Goal: Task Accomplishment & Management: Use online tool/utility

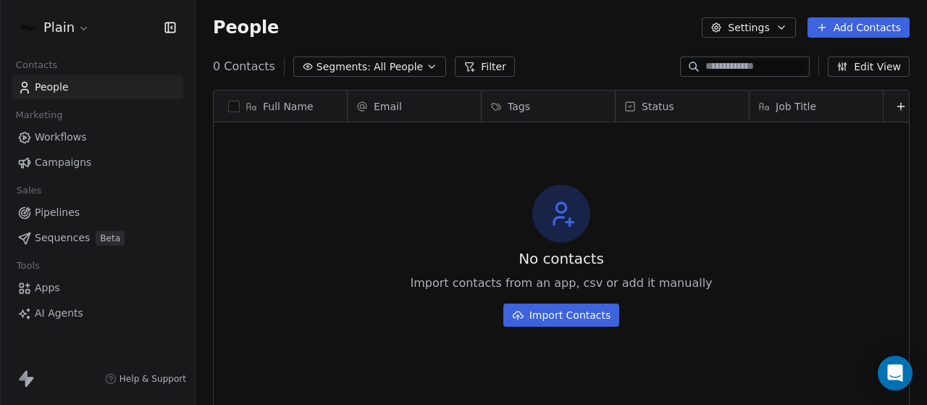
scroll to position [346, 720]
click at [84, 141] on span "Workflows" at bounding box center [61, 137] width 52 height 15
click at [83, 139] on span "Workflows" at bounding box center [61, 137] width 52 height 15
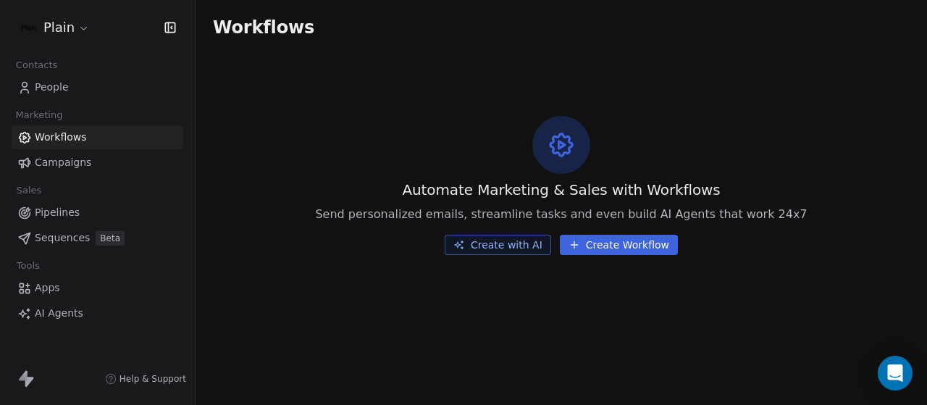
click at [64, 90] on span "People" at bounding box center [52, 87] width 34 height 15
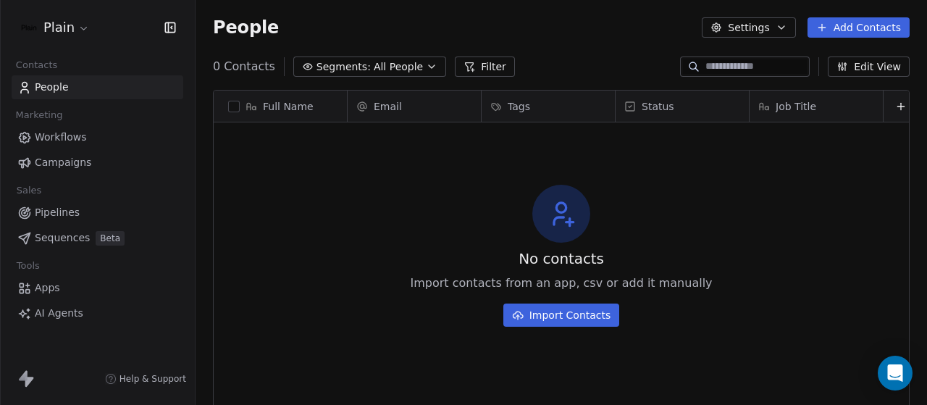
scroll to position [346, 720]
click at [59, 142] on span "Workflows" at bounding box center [61, 137] width 52 height 15
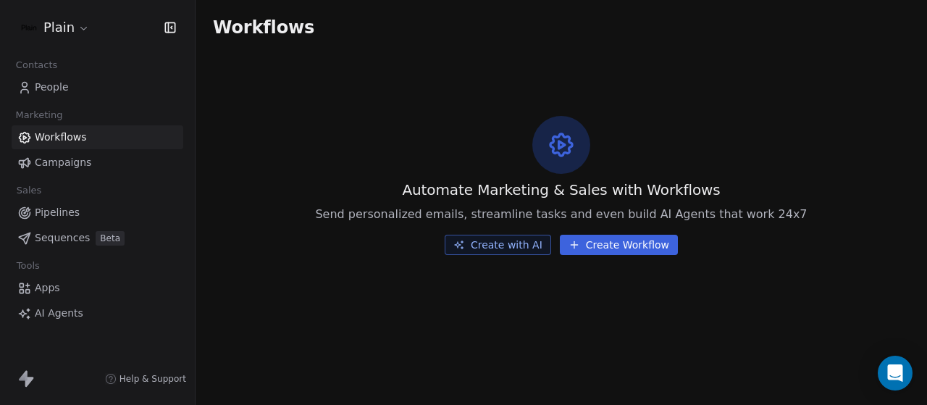
click at [602, 247] on button "Create Workflow" at bounding box center [619, 245] width 118 height 20
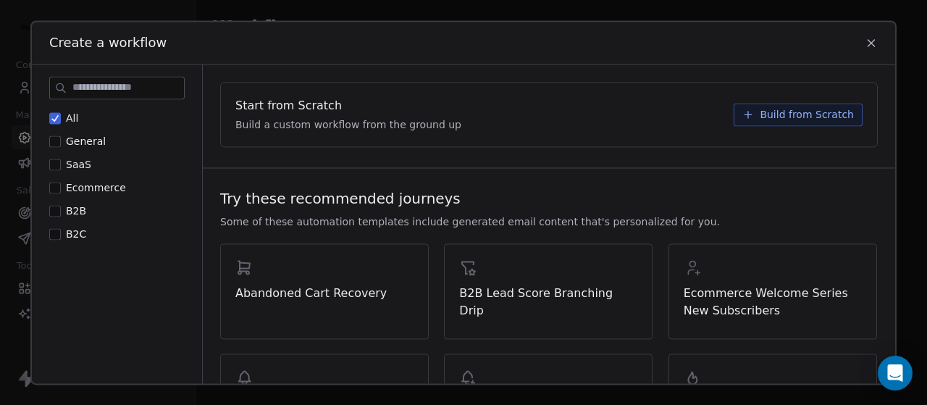
click at [760, 112] on span "Build from Scratch" at bounding box center [807, 114] width 94 height 14
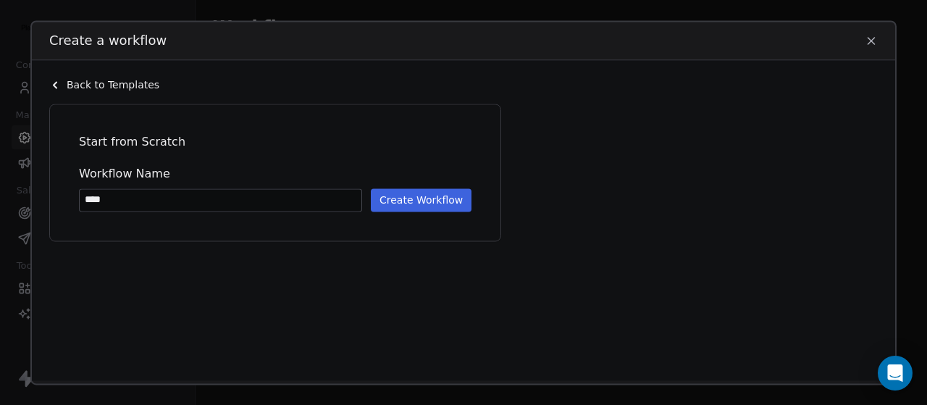
type input "****"
click at [385, 198] on button "Create Workflow" at bounding box center [421, 199] width 101 height 23
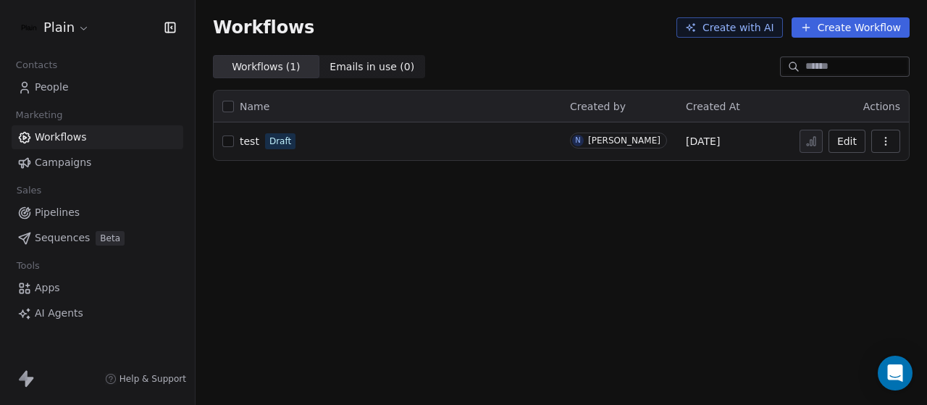
click at [545, 147] on div "test Draft" at bounding box center [387, 141] width 330 height 20
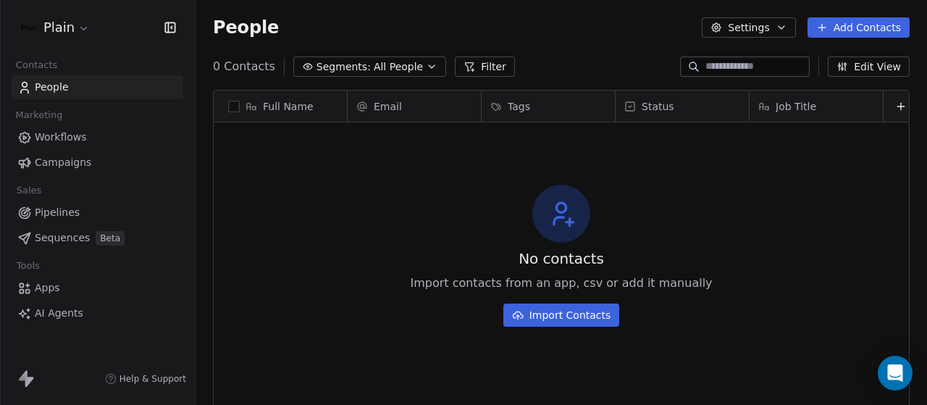
scroll to position [346, 720]
click at [65, 138] on span "Workflows" at bounding box center [61, 137] width 52 height 15
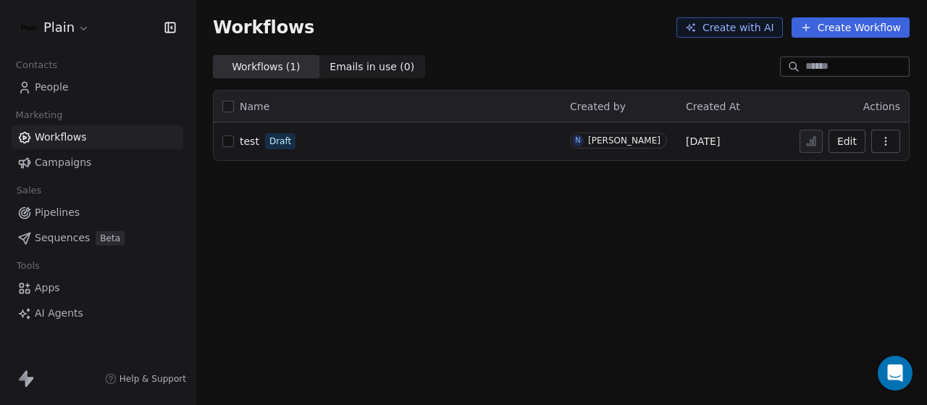
click at [413, 135] on div "test Draft" at bounding box center [387, 141] width 330 height 20
click at [845, 138] on button "Edit" at bounding box center [847, 141] width 37 height 23
click at [73, 218] on span "Pipelines" at bounding box center [57, 212] width 45 height 15
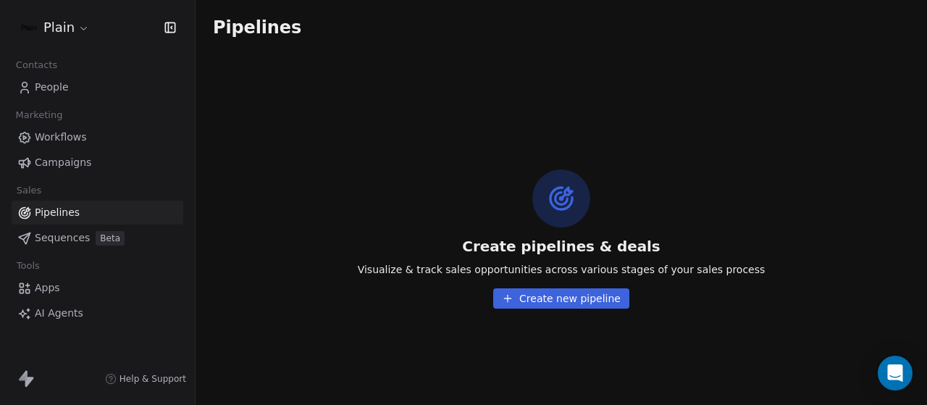
click at [64, 229] on link "Sequences Beta" at bounding box center [98, 238] width 172 height 24
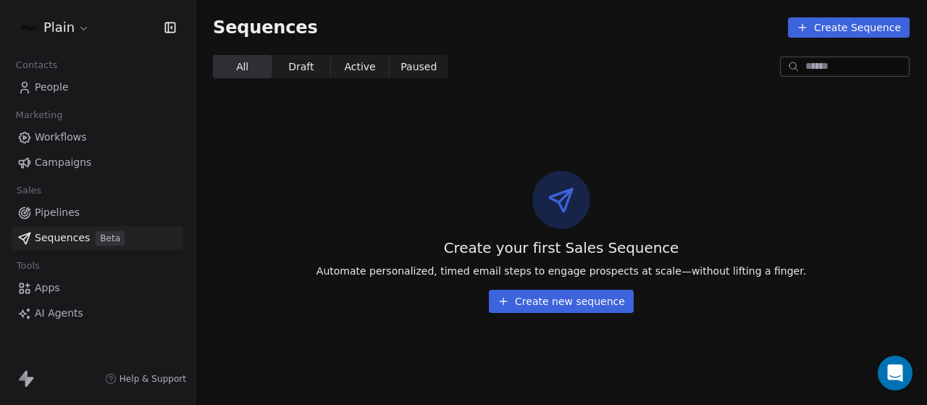
click at [53, 160] on span "Campaigns" at bounding box center [63, 162] width 57 height 15
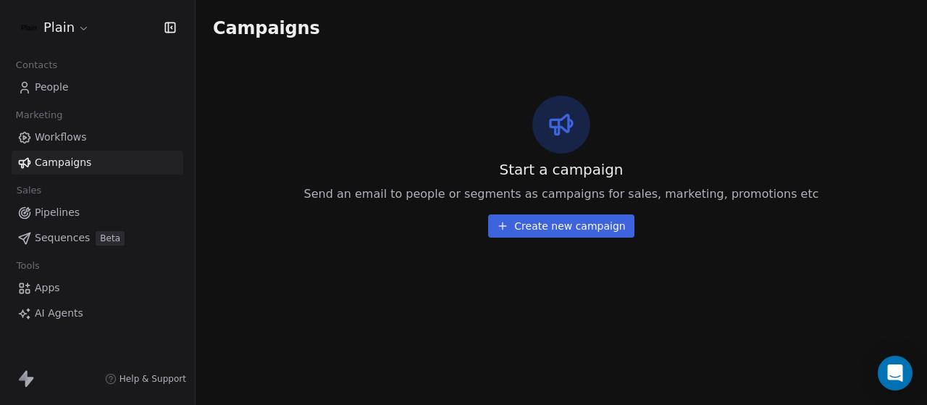
click at [53, 140] on span "Workflows" at bounding box center [61, 137] width 52 height 15
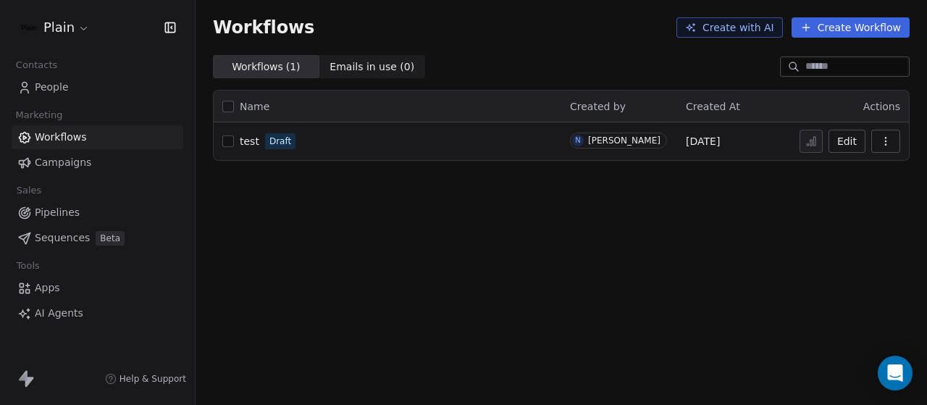
click at [58, 98] on link "People" at bounding box center [98, 87] width 172 height 24
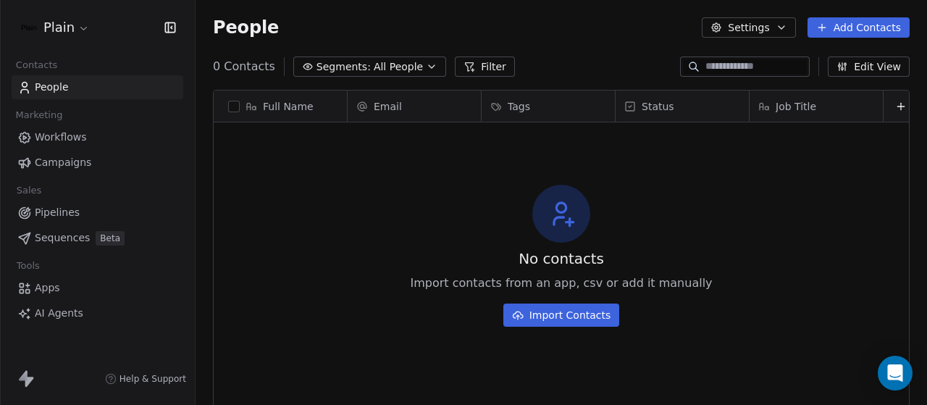
scroll to position [346, 720]
click at [410, 62] on span "All People" at bounding box center [398, 66] width 49 height 15
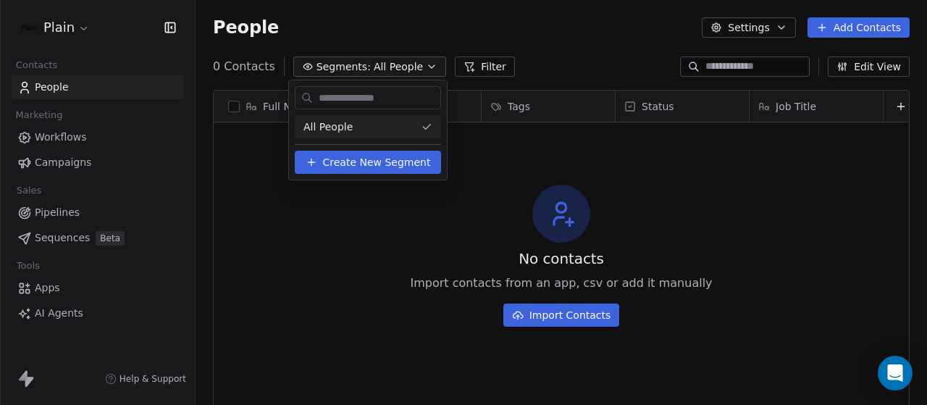
click at [390, 155] on span "Create New Segment" at bounding box center [377, 162] width 108 height 15
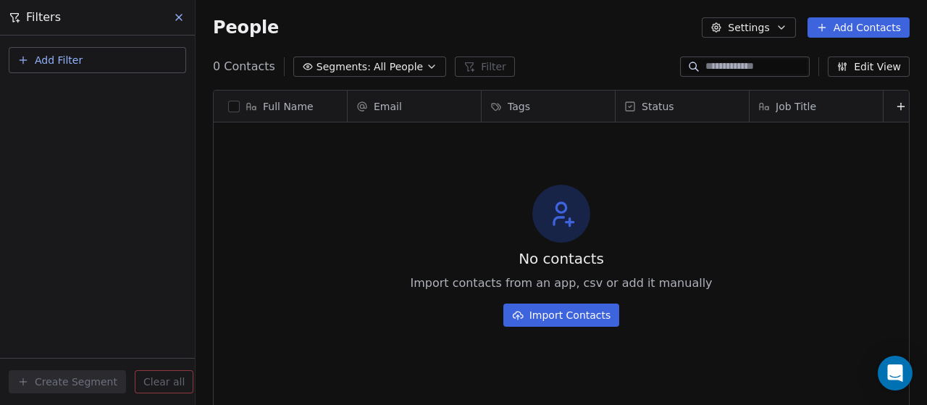
click at [59, 69] on button "Add Filter" at bounding box center [97, 60] width 177 height 26
click at [456, 249] on html "Plain Contacts People Marketing Workflows Campaigns Sales Pipelines Sequences B…" at bounding box center [463, 202] width 927 height 405
click at [456, 249] on div "No contacts Import contacts from an app, csv or add it manually Import Contacts" at bounding box center [561, 255] width 695 height 260
click at [345, 164] on div "No contacts Import contacts from an app, csv or add it manually Import Contacts" at bounding box center [561, 255] width 695 height 260
click at [174, 17] on icon at bounding box center [179, 18] width 12 height 12
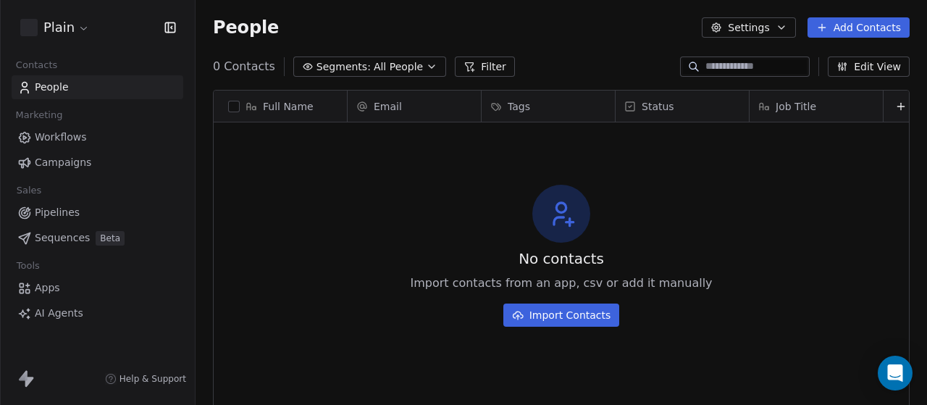
scroll to position [346, 720]
click at [55, 141] on span "Workflows" at bounding box center [61, 137] width 52 height 15
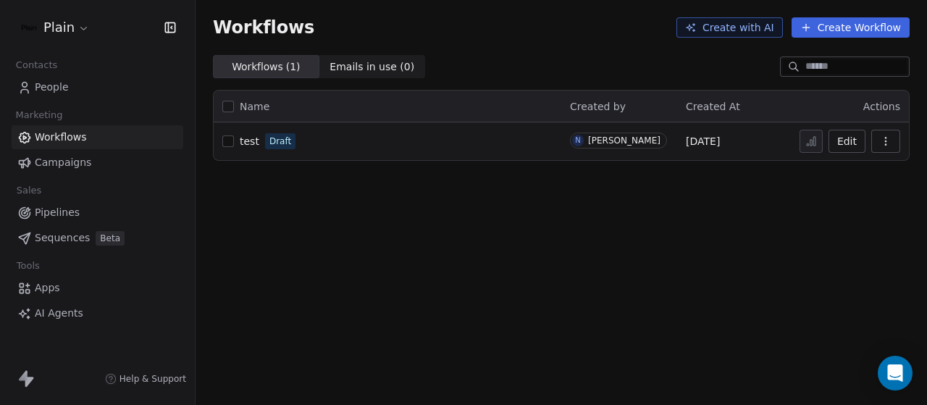
click at [451, 155] on td "test Draft" at bounding box center [388, 141] width 348 height 38
click at [451, 146] on div "test Draft" at bounding box center [387, 141] width 330 height 20
click at [850, 150] on button "Edit" at bounding box center [847, 141] width 37 height 23
click at [57, 88] on span "People" at bounding box center [52, 87] width 34 height 15
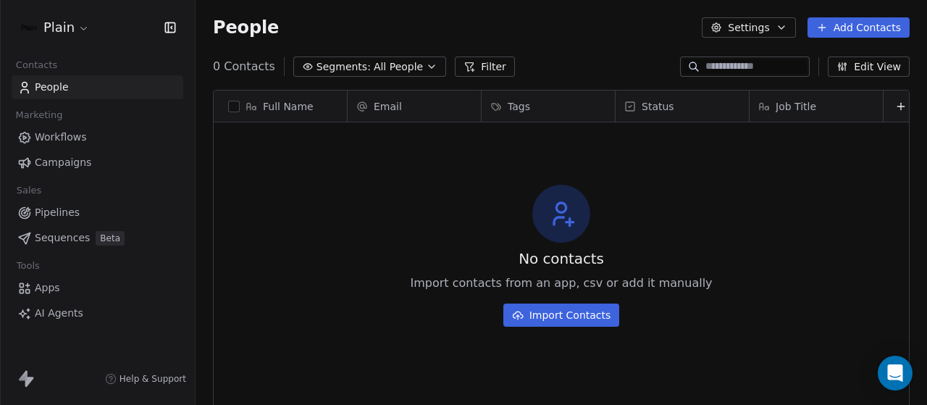
scroll to position [346, 720]
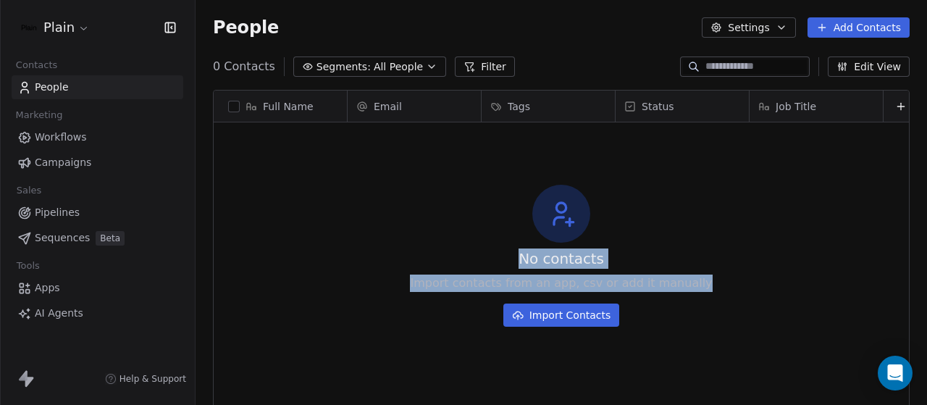
drag, startPoint x: 683, startPoint y: 133, endPoint x: 846, endPoint y: 145, distance: 163.4
click at [846, 145] on div "No contacts Import contacts from an app, csv or add it manually Import Contacts" at bounding box center [561, 255] width 695 height 260
click at [871, 34] on button "Add Contacts" at bounding box center [859, 27] width 102 height 20
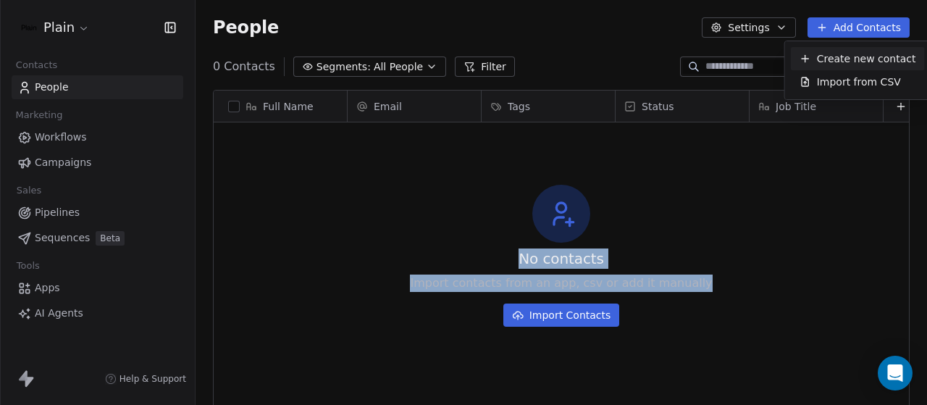
click at [840, 59] on span "Create new contact" at bounding box center [866, 58] width 99 height 15
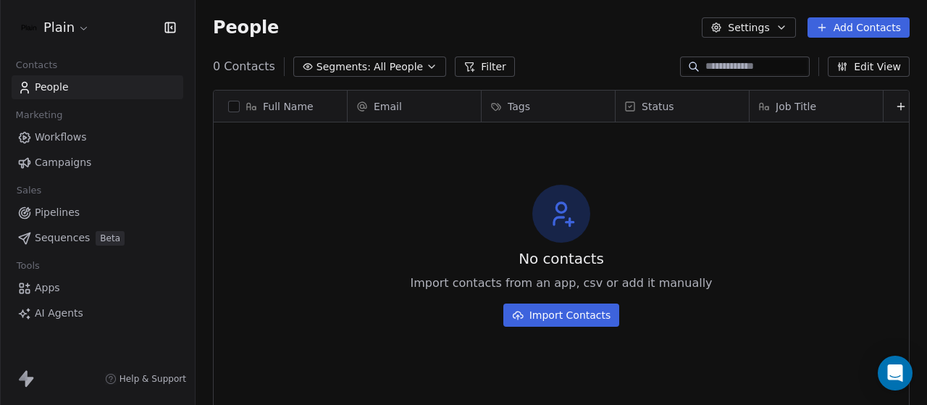
click at [639, 127] on html "Plain Contacts People Marketing Workflows Campaigns Sales Pipelines Sequences B…" at bounding box center [463, 202] width 927 height 405
click at [886, 105] on icon at bounding box center [892, 107] width 12 height 12
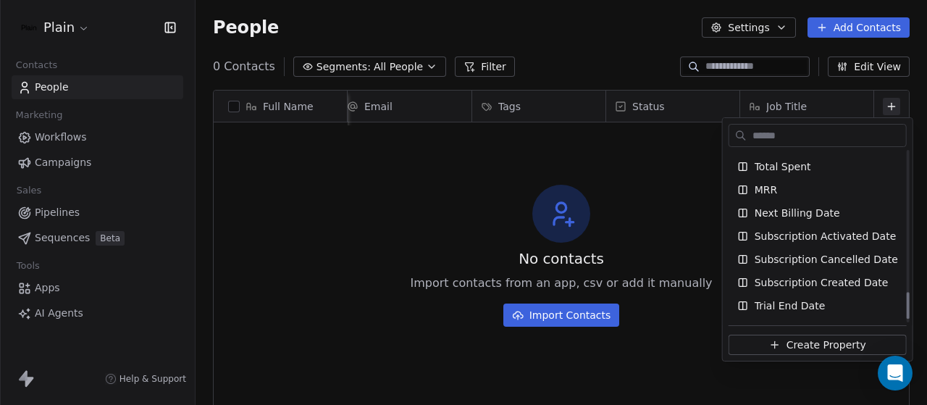
scroll to position [900, 0]
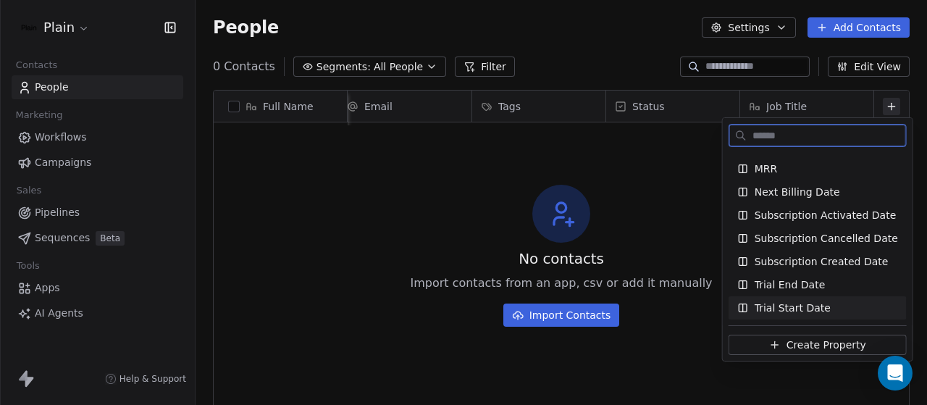
click at [788, 340] on span "Create Property" at bounding box center [827, 345] width 80 height 14
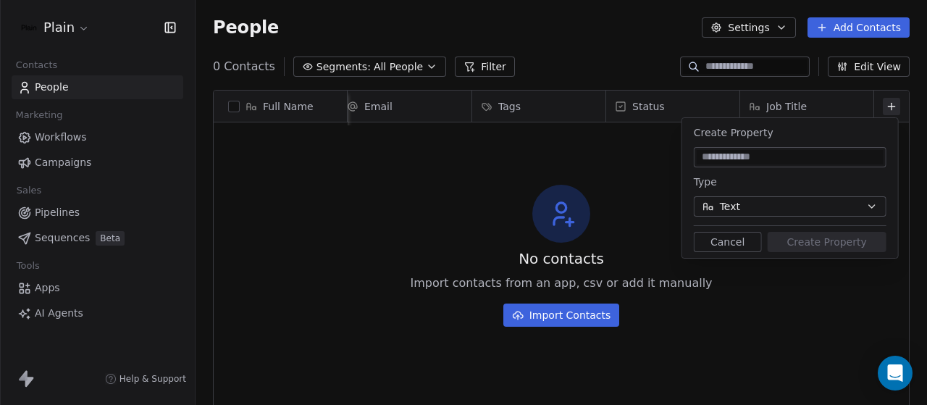
click at [862, 203] on button "Text" at bounding box center [790, 206] width 193 height 20
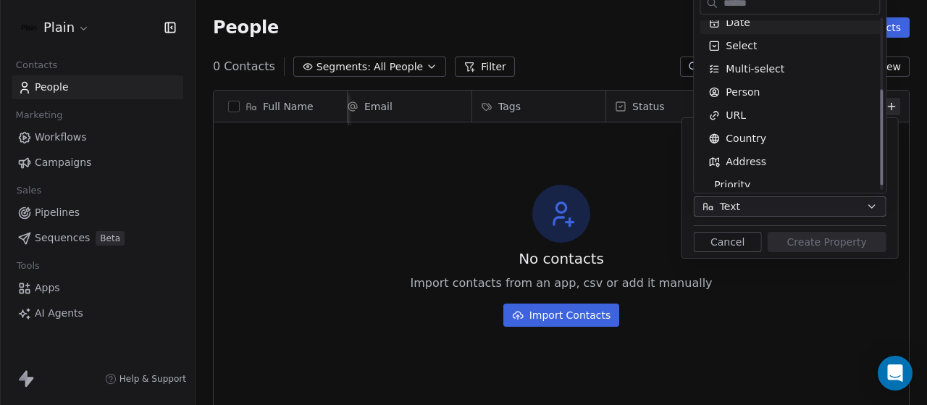
scroll to position [135, 0]
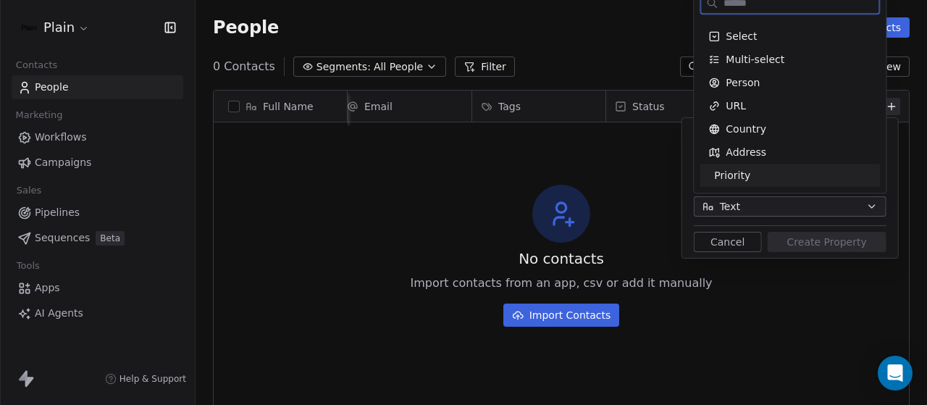
click at [753, 177] on div "Priority" at bounding box center [789, 175] width 163 height 14
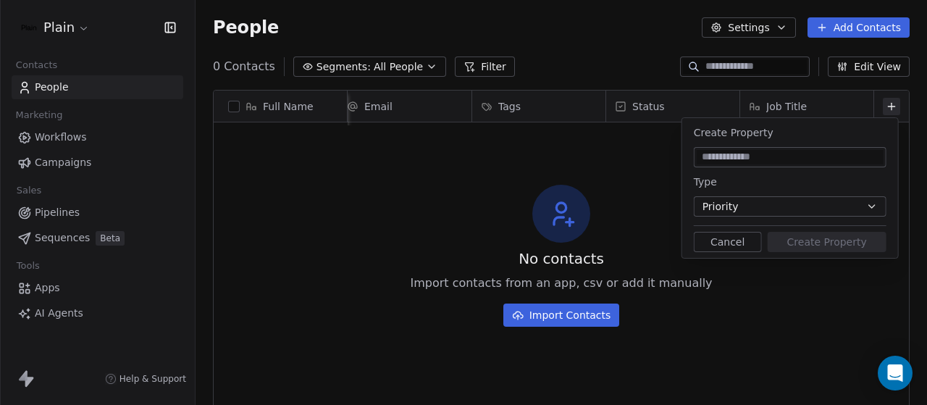
click at [635, 170] on div "No contacts Import contacts from an app, csv or add it manually Import Contacts" at bounding box center [561, 255] width 695 height 260
click at [698, 241] on button "Cancel" at bounding box center [728, 242] width 68 height 20
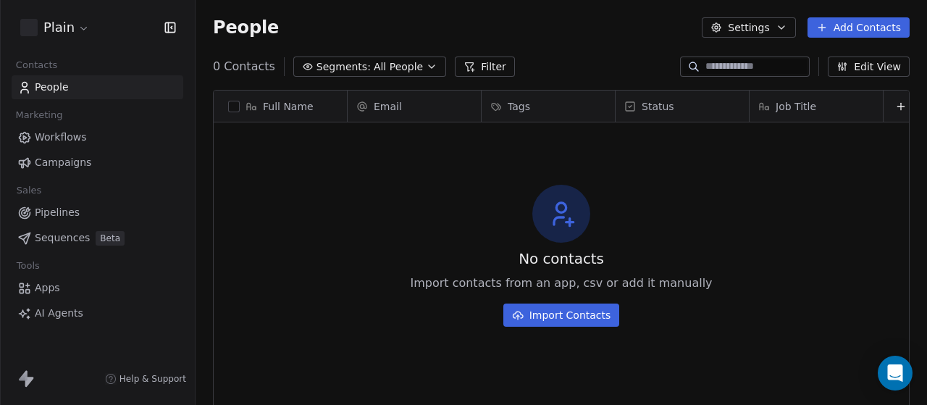
scroll to position [346, 720]
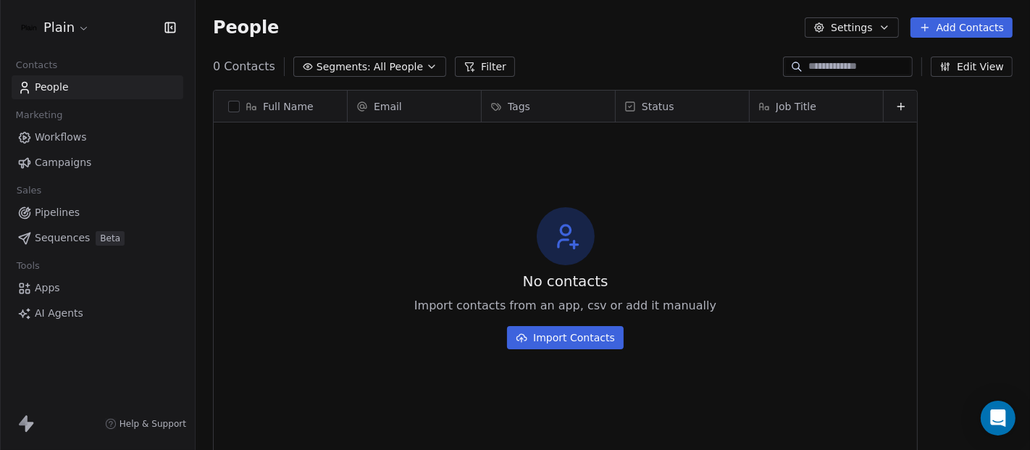
click at [68, 138] on span "Workflows" at bounding box center [61, 137] width 52 height 15
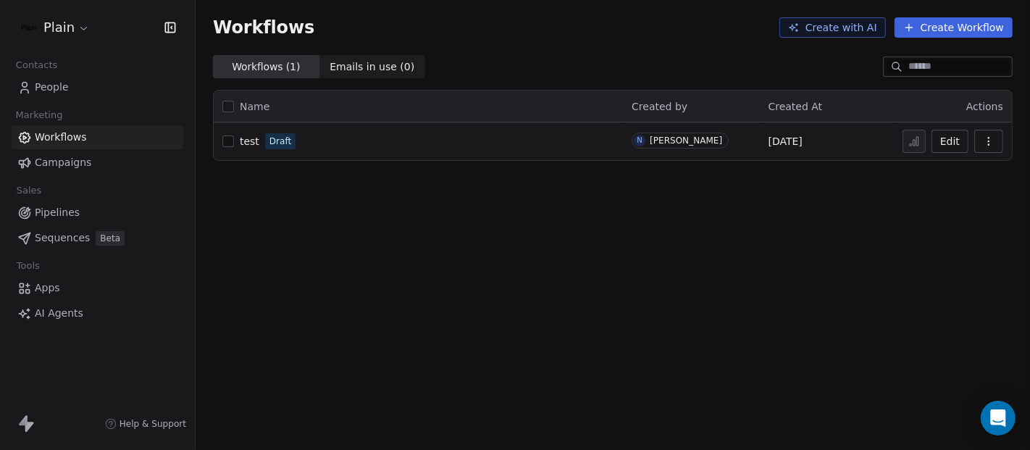
click at [335, 151] on td "test Draft" at bounding box center [418, 141] width 409 height 38
click at [411, 143] on div "test Draft" at bounding box center [418, 141] width 392 height 20
click at [927, 138] on button "Edit" at bounding box center [950, 141] width 37 height 23
click at [56, 86] on span "People" at bounding box center [52, 87] width 34 height 15
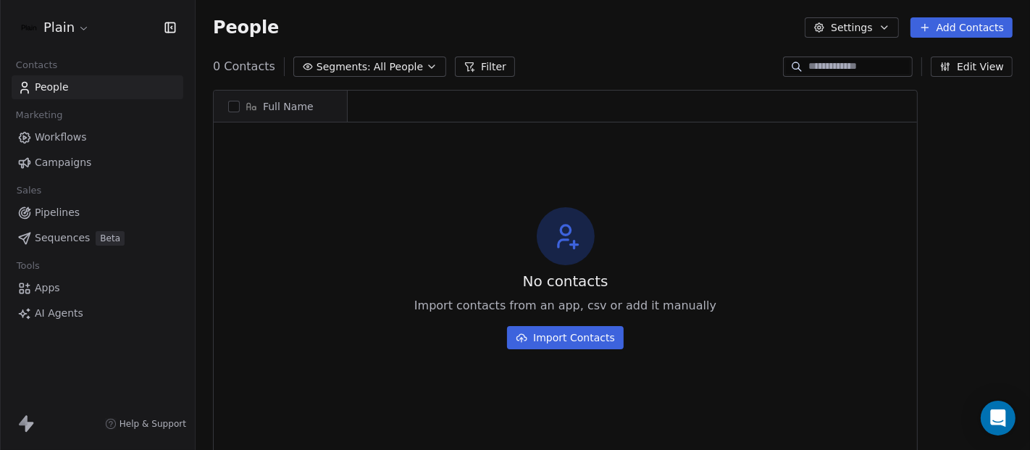
scroll to position [384, 821]
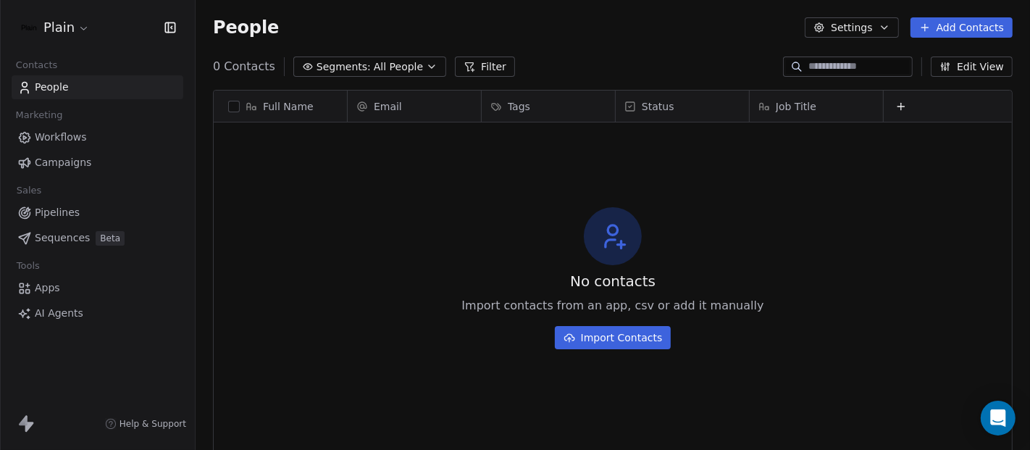
click at [414, 109] on div "Email" at bounding box center [412, 106] width 113 height 14
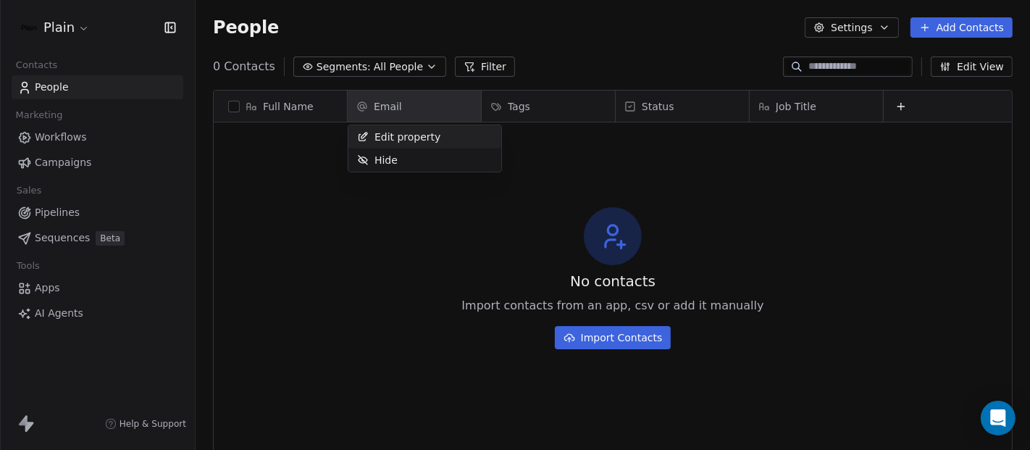
click at [644, 181] on html "Plain Contacts People Marketing Workflows Campaigns Sales Pipelines Sequences B…" at bounding box center [515, 225] width 1030 height 450
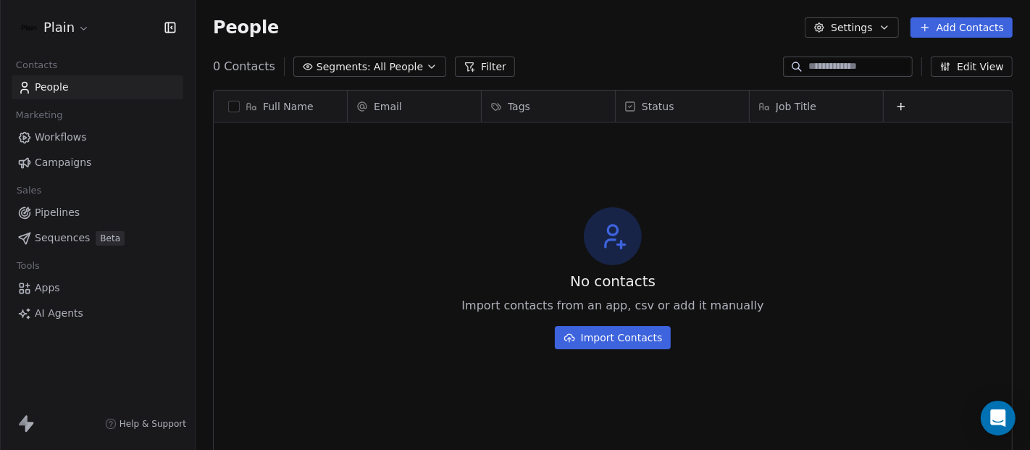
click at [967, 30] on button "Add Contacts" at bounding box center [962, 27] width 102 height 20
click at [923, 54] on span "Create new contact" at bounding box center [968, 58] width 99 height 15
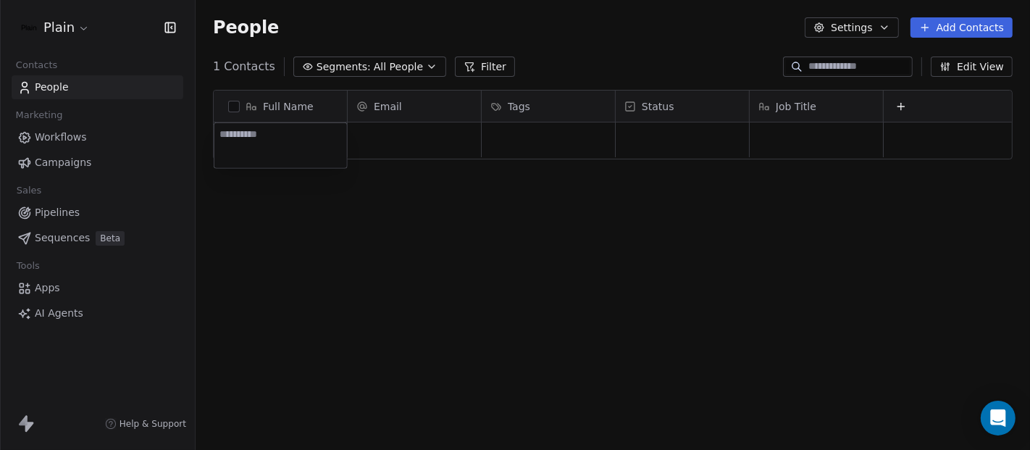
click at [399, 139] on html "Plain Contacts People Marketing Workflows Campaigns Sales Pipelines Sequences B…" at bounding box center [515, 225] width 1030 height 450
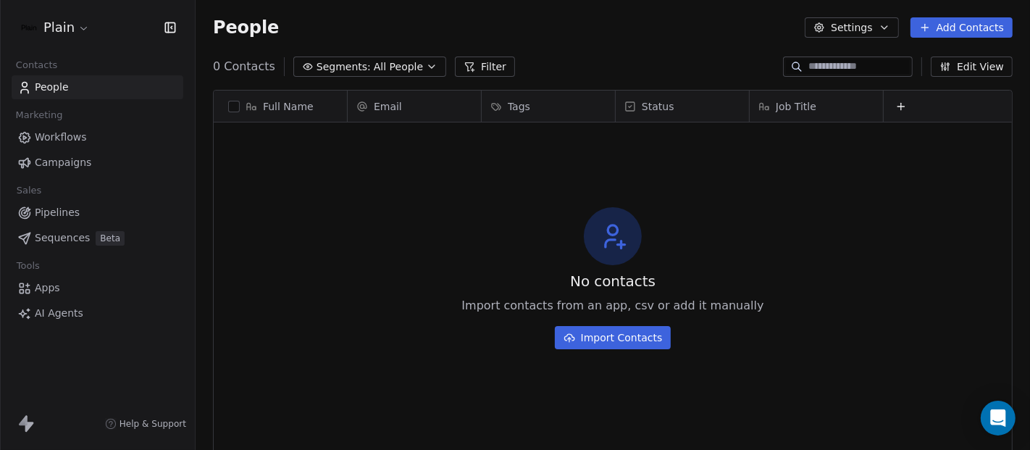
click at [967, 20] on button "Add Contacts" at bounding box center [962, 27] width 102 height 20
click at [990, 64] on span "Create new contact" at bounding box center [968, 58] width 99 height 15
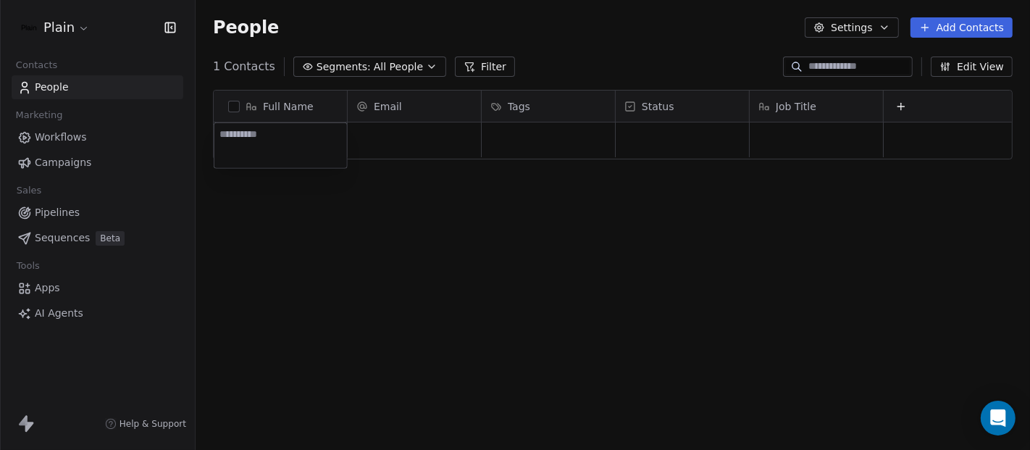
type textarea "*"
click at [409, 132] on html "Plain Contacts People Marketing Workflows Campaigns Sales Pipelines Sequences B…" at bounding box center [515, 225] width 1030 height 450
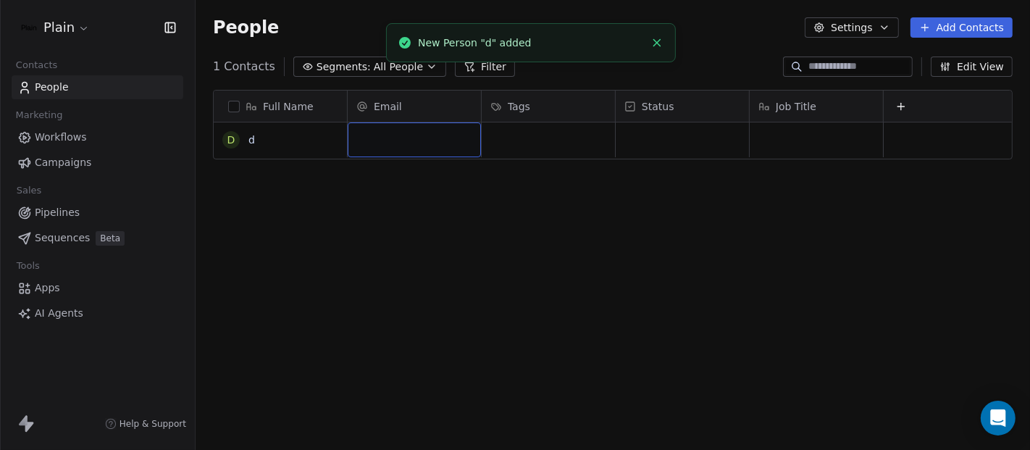
click at [372, 135] on div "grid" at bounding box center [414, 139] width 133 height 35
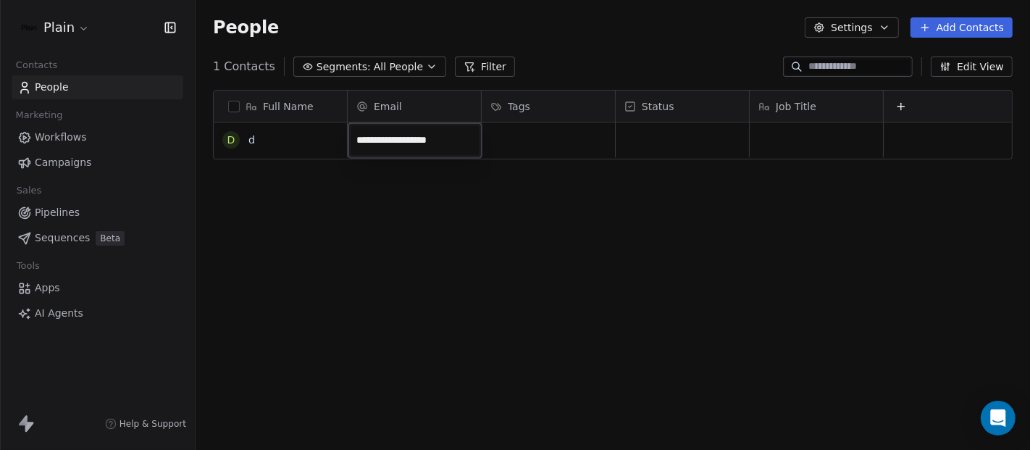
type input "**********"
click at [498, 204] on html "**********" at bounding box center [515, 225] width 1030 height 450
click at [51, 138] on span "Workflows" at bounding box center [61, 137] width 52 height 15
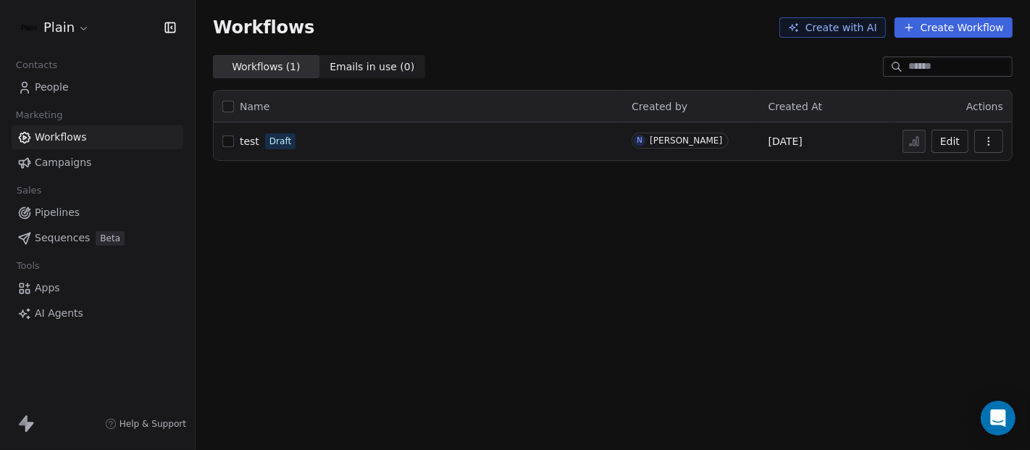
click at [358, 158] on td "test Draft" at bounding box center [418, 141] width 409 height 38
click at [385, 138] on div "test Draft" at bounding box center [418, 141] width 392 height 20
click at [998, 135] on button "button" at bounding box center [988, 141] width 29 height 23
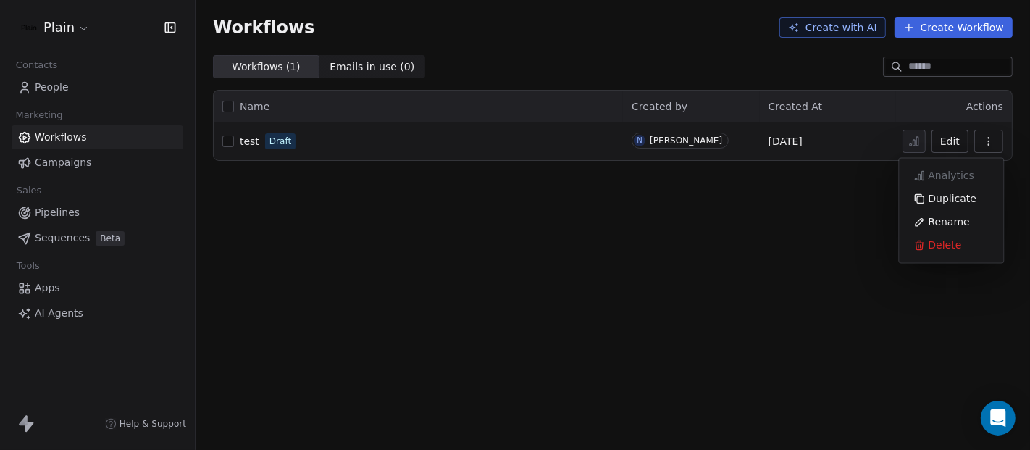
click at [998, 135] on button "button" at bounding box center [988, 141] width 29 height 23
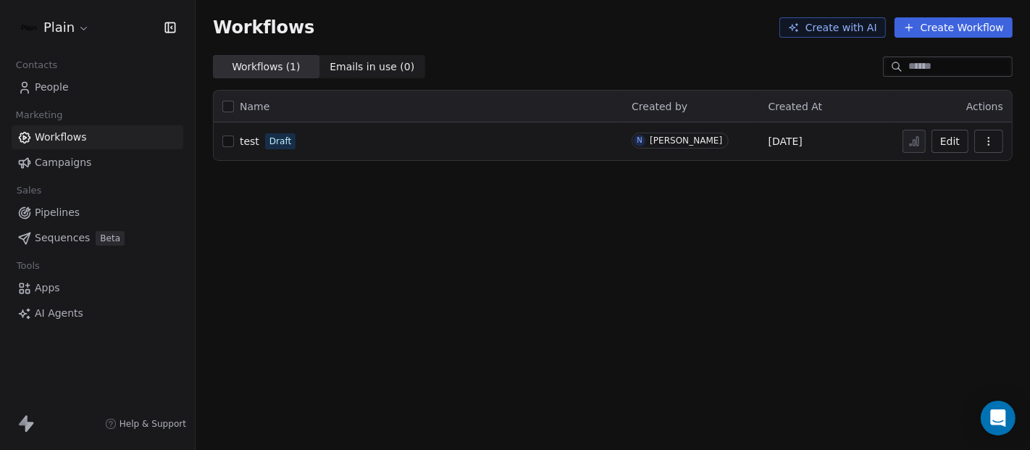
click at [948, 142] on button "Edit" at bounding box center [950, 141] width 37 height 23
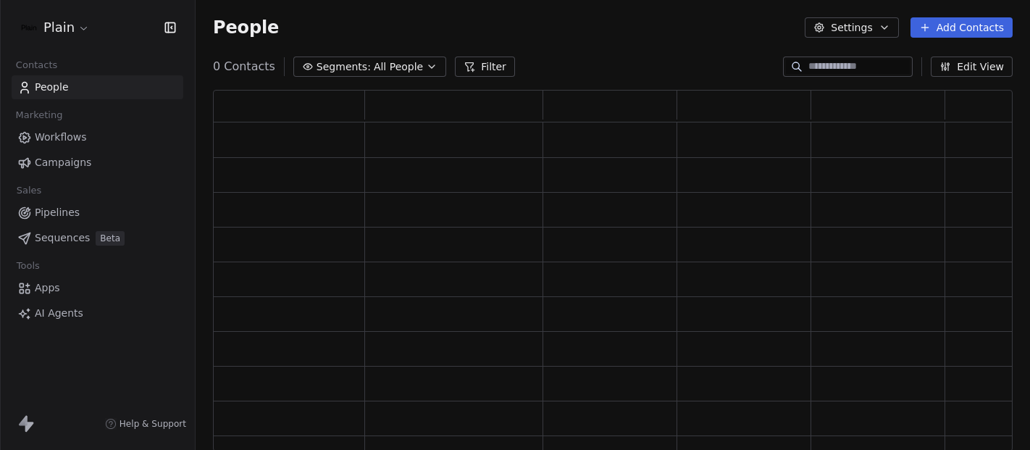
click at [64, 82] on span "People" at bounding box center [52, 87] width 34 height 15
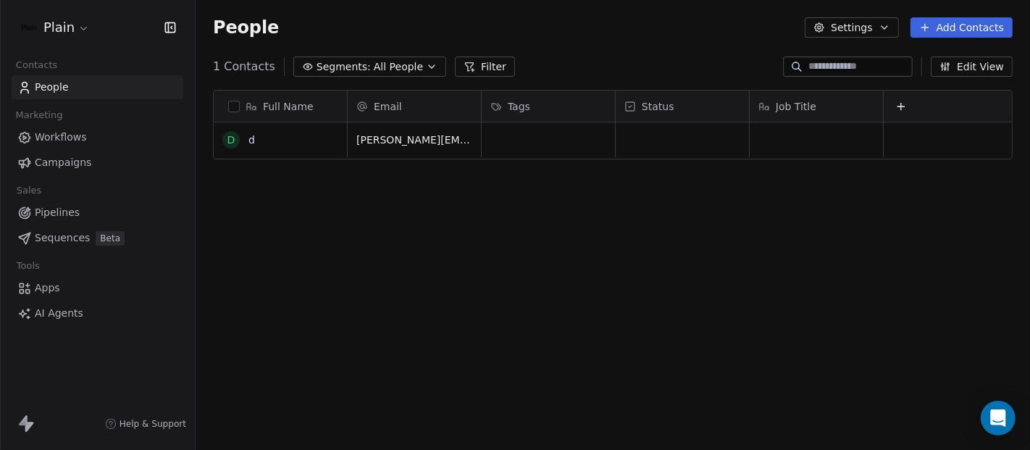
scroll to position [0, 13]
click at [595, 135] on icon "grid" at bounding box center [598, 138] width 7 height 7
click at [664, 119] on div "Status" at bounding box center [682, 106] width 133 height 31
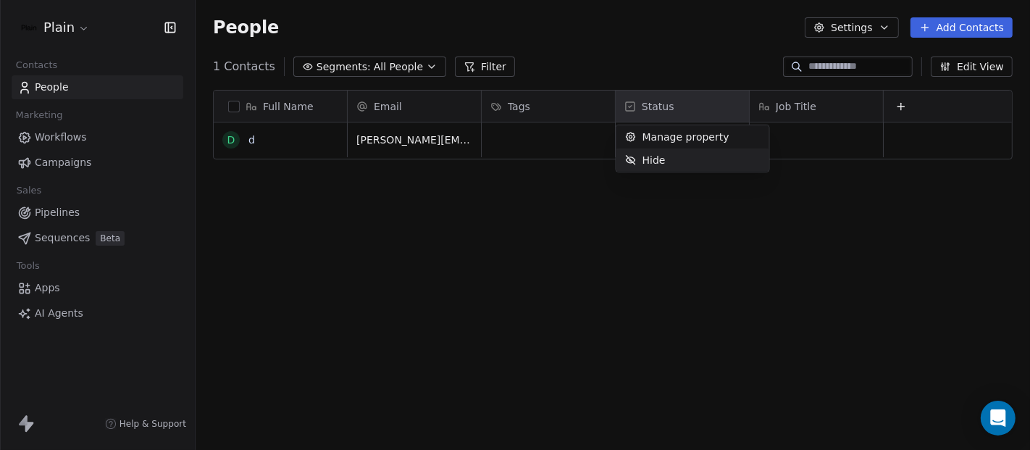
click at [593, 138] on html "Plain Contacts People Marketing Workflows Campaigns Sales Pipelines Sequences B…" at bounding box center [515, 225] width 1030 height 450
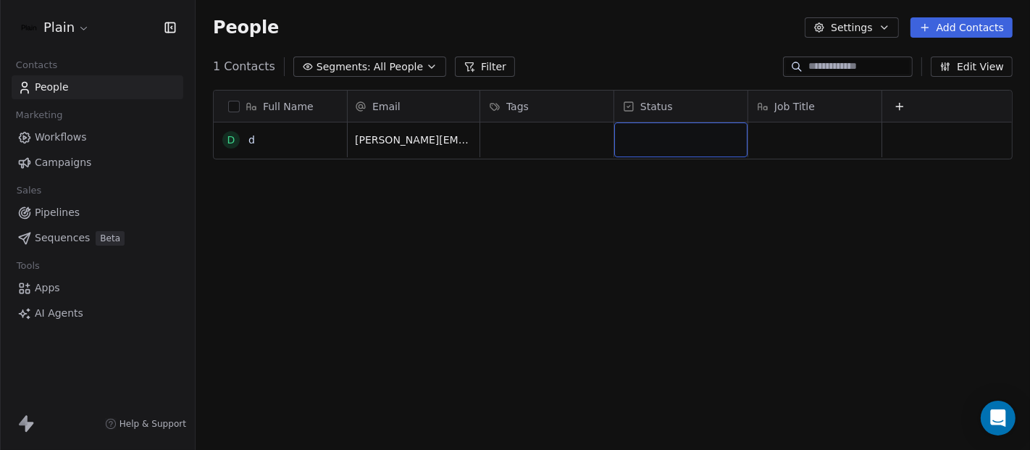
scroll to position [0, 0]
click at [235, 139] on button "grid" at bounding box center [231, 140] width 12 height 12
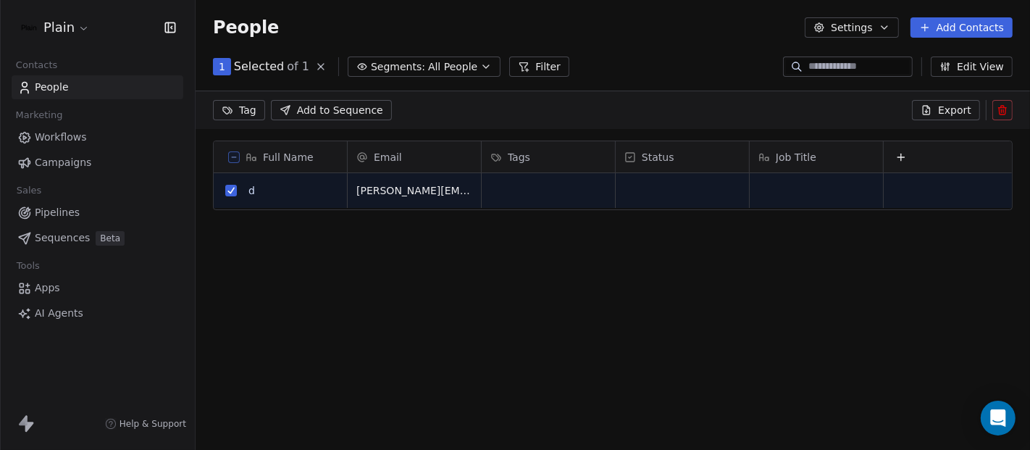
click at [360, 112] on span "Add to Sequence" at bounding box center [340, 110] width 86 height 14
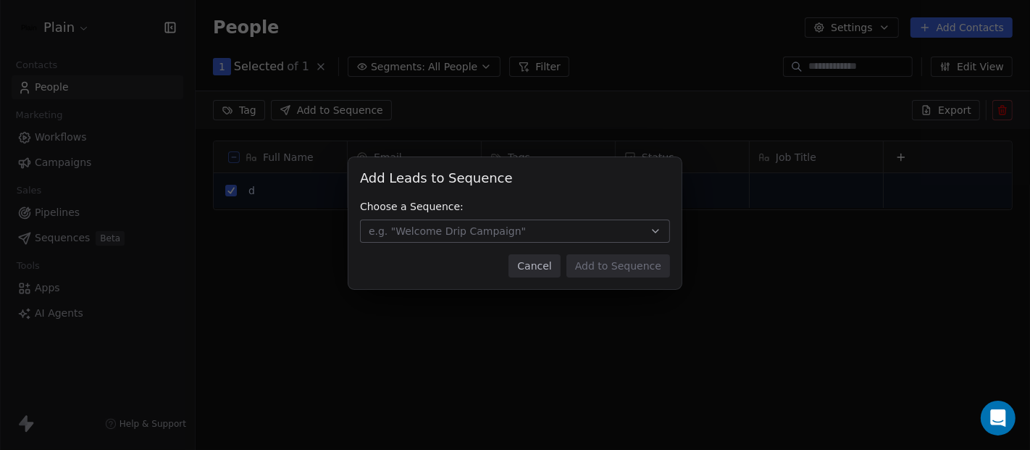
click at [645, 233] on button "e.g. "Welcome Drip Campaign"" at bounding box center [515, 231] width 310 height 23
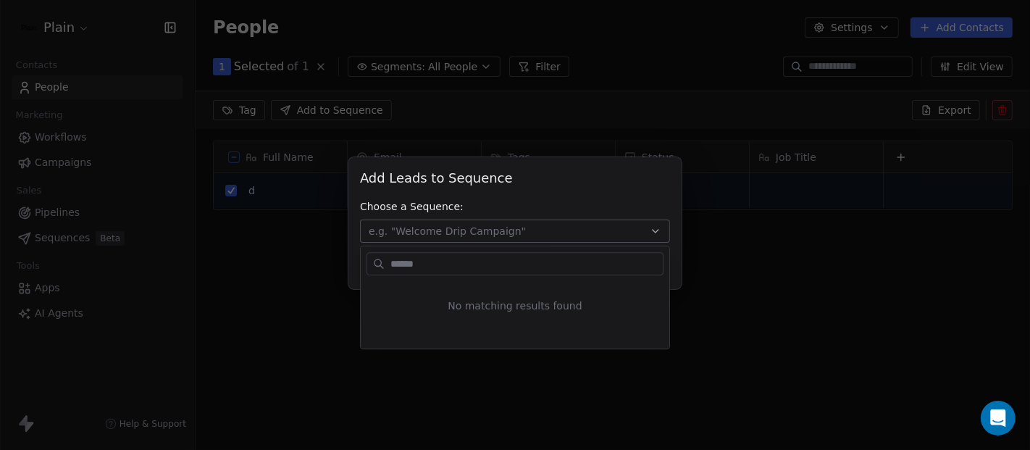
click at [645, 233] on div "Add Leads to Sequence Add Leads to Sequence Choose a Sequence: e.g. "Welcome Dr…" at bounding box center [515, 225] width 1030 height 182
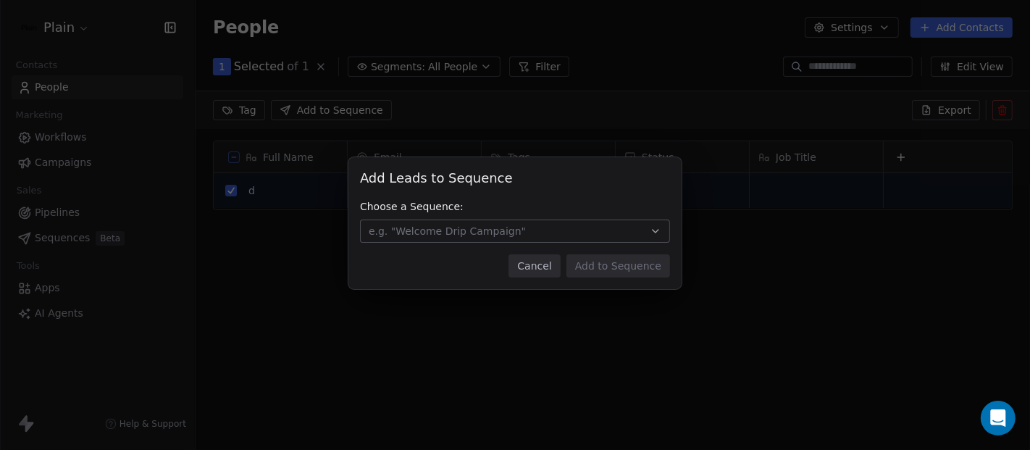
click at [532, 267] on button "Cancel" at bounding box center [534, 265] width 51 height 23
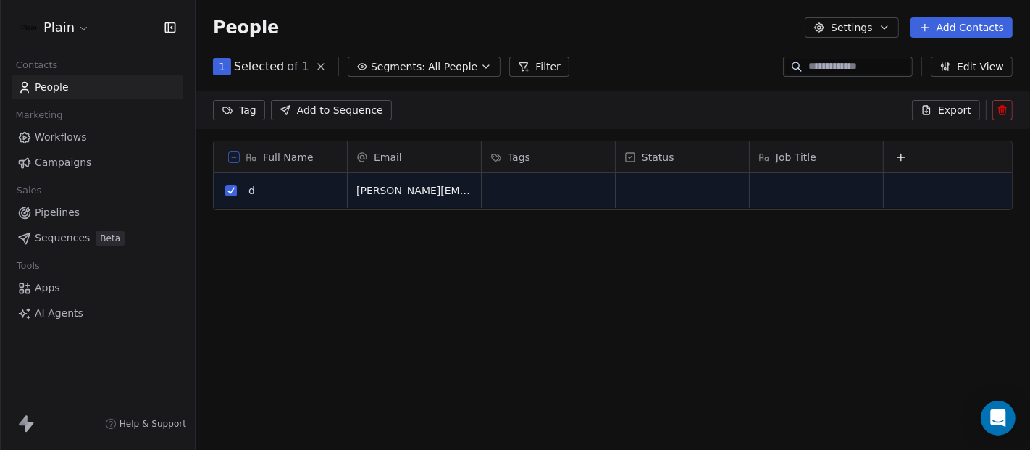
click at [233, 117] on html "Plain Contacts People Marketing Workflows Campaigns Sales Pipelines Sequences B…" at bounding box center [515, 225] width 1030 height 450
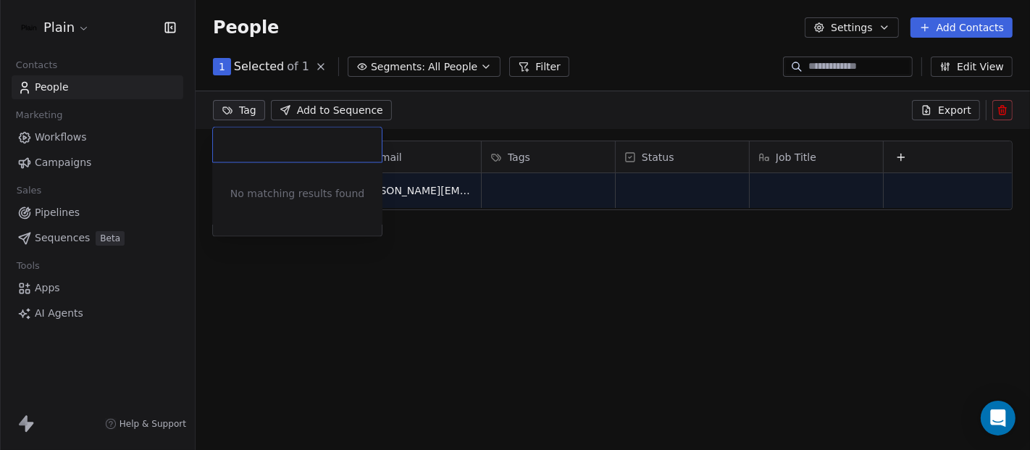
click at [327, 296] on html "Plain Contacts People Marketing Workflows Campaigns Sales Pipelines Sequences B…" at bounding box center [515, 225] width 1030 height 450
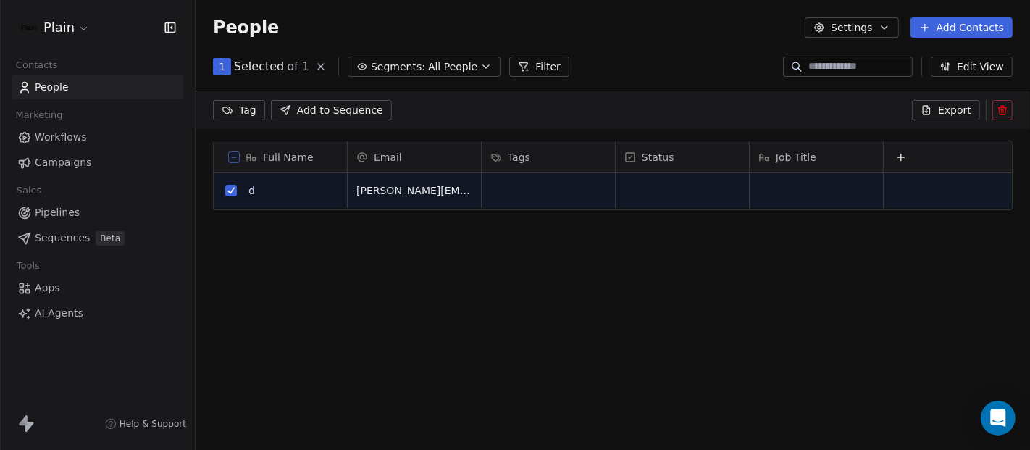
click at [1000, 109] on icon at bounding box center [1003, 110] width 12 height 12
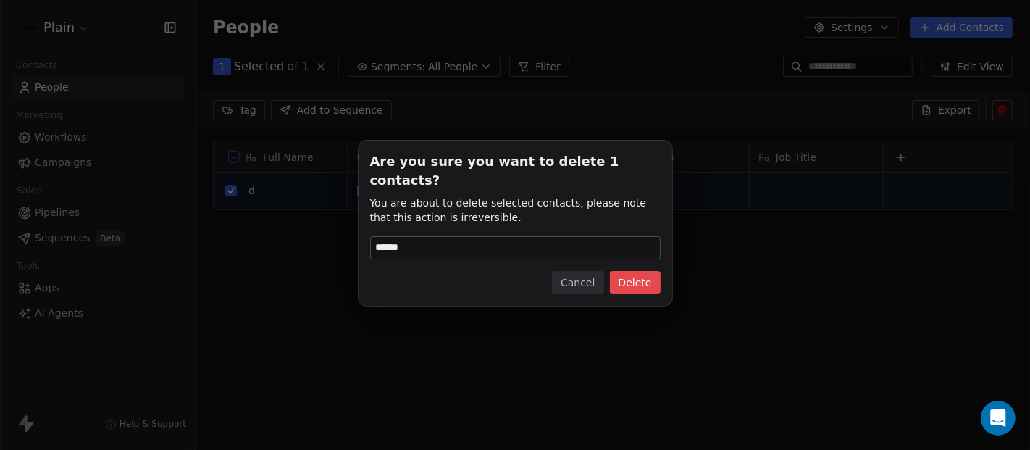
type input "******"
click at [648, 271] on button "Delete" at bounding box center [635, 282] width 51 height 23
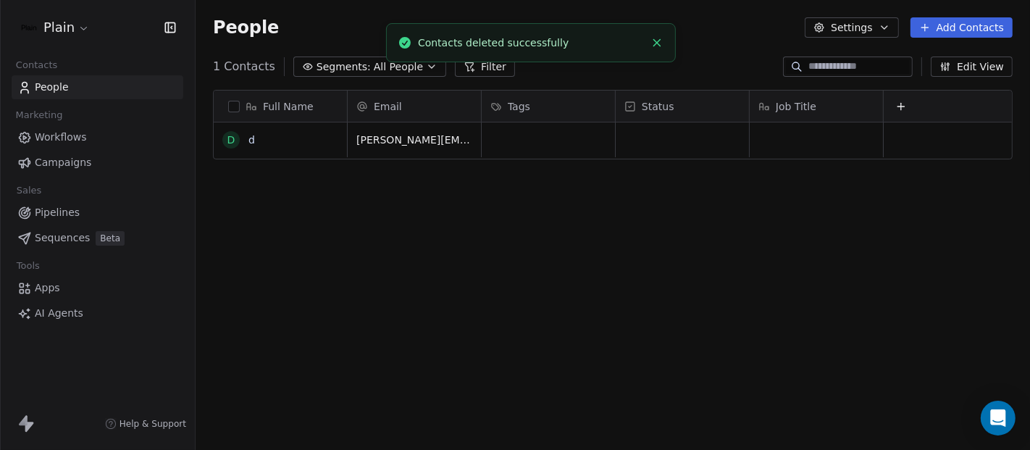
scroll to position [384, 821]
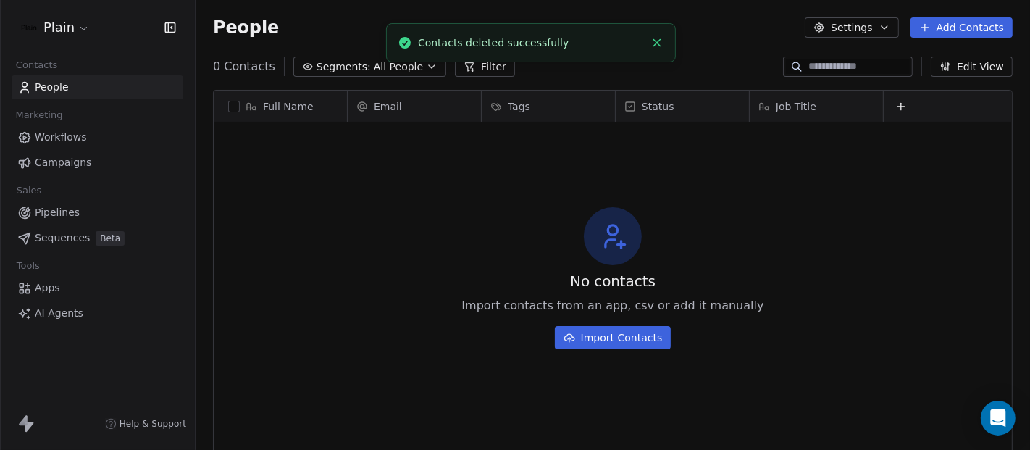
click at [67, 138] on span "Workflows" at bounding box center [61, 137] width 52 height 15
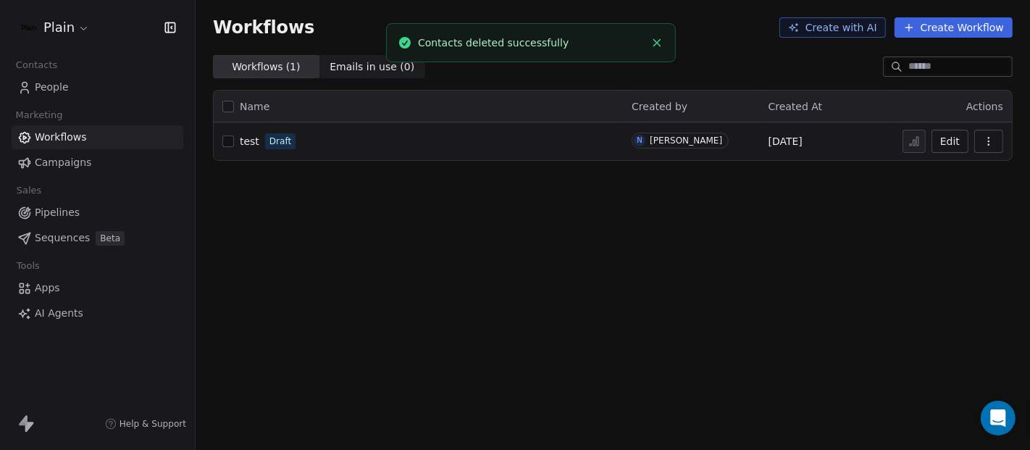
click at [343, 149] on div "test Draft" at bounding box center [418, 141] width 392 height 20
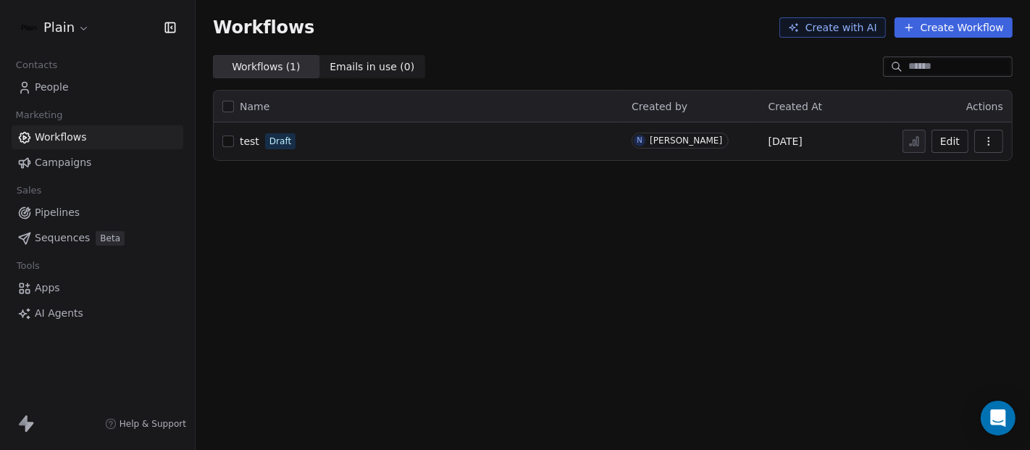
click at [956, 143] on button "Edit" at bounding box center [950, 141] width 37 height 23
